Goal: Task Accomplishment & Management: Manage account settings

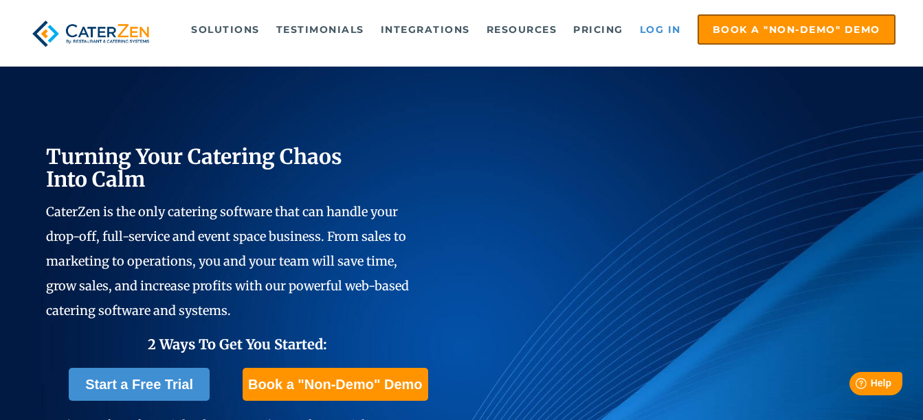
click at [665, 27] on link "Log in" at bounding box center [660, 29] width 55 height 27
click at [666, 27] on link "Log in" at bounding box center [660, 29] width 55 height 27
